Goal: Navigation & Orientation: Find specific page/section

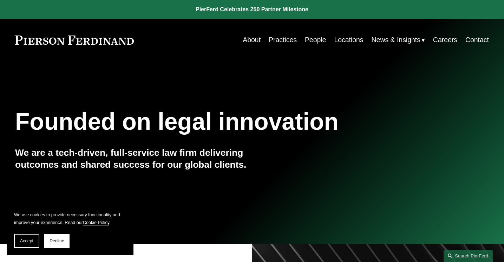
drag, startPoint x: 300, startPoint y: 39, endPoint x: 298, endPoint y: 43, distance: 3.9
click at [299, 43] on nav "About Practices People Locations News & Insights News Insights Blogs Careers Co…" at bounding box center [366, 40] width 246 height 14
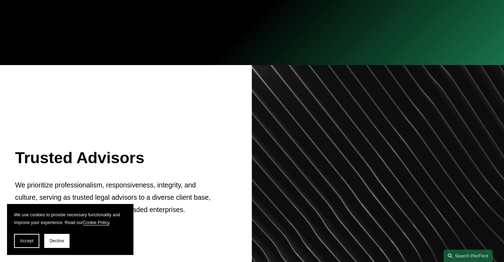
scroll to position [178, 0]
click at [70, 246] on button "Decline" at bounding box center [56, 241] width 25 height 14
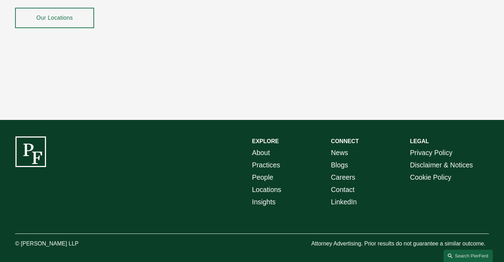
scroll to position [1265, 0]
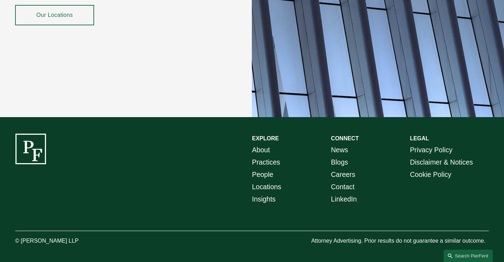
click at [267, 173] on link "People" at bounding box center [262, 174] width 21 height 12
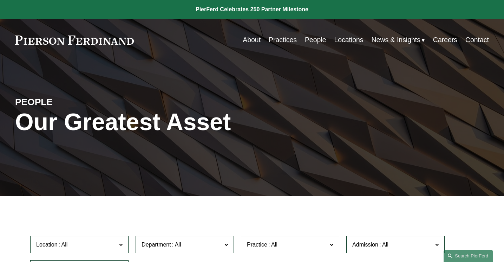
click at [388, 43] on span "News & Insights" at bounding box center [396, 40] width 49 height 12
click at [0, 0] on span "News" at bounding box center [0, 0] width 0 height 0
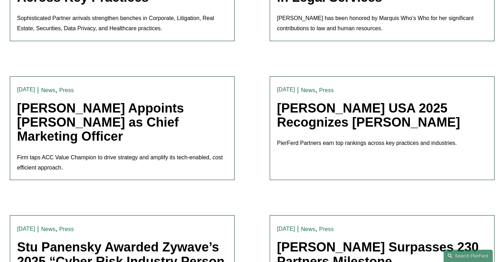
scroll to position [849, 0]
